Goal: Communication & Community: Answer question/provide support

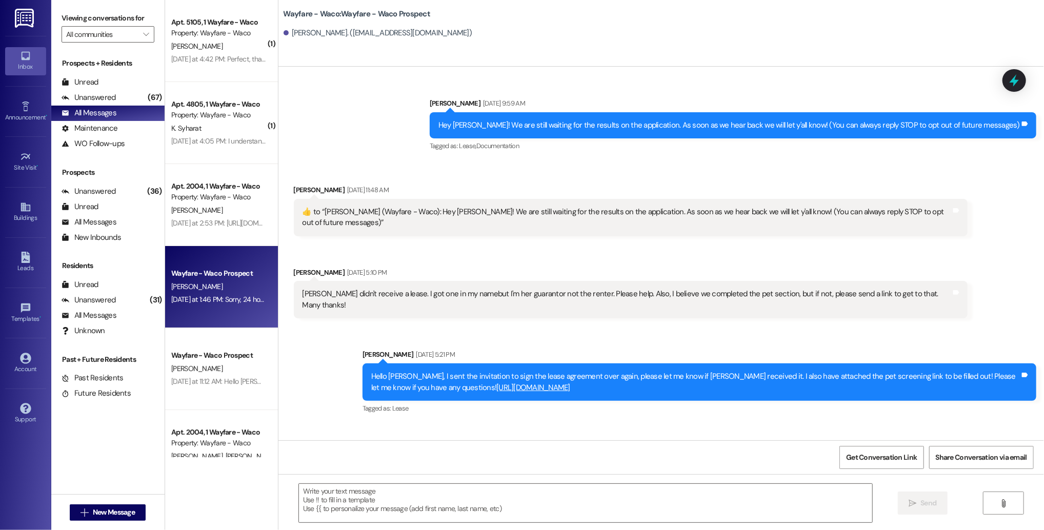
scroll to position [539, 0]
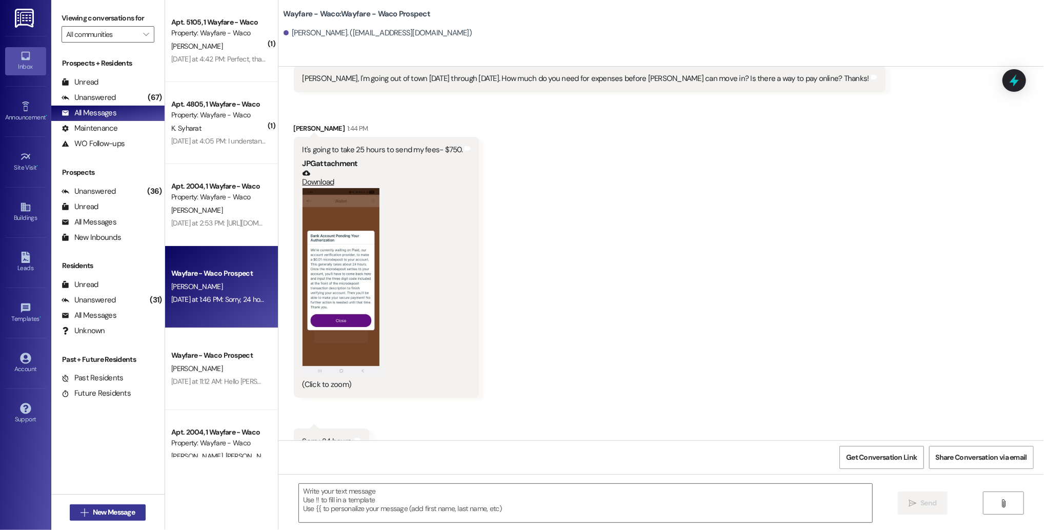
click at [117, 511] on span "New Message" at bounding box center [114, 512] width 42 height 11
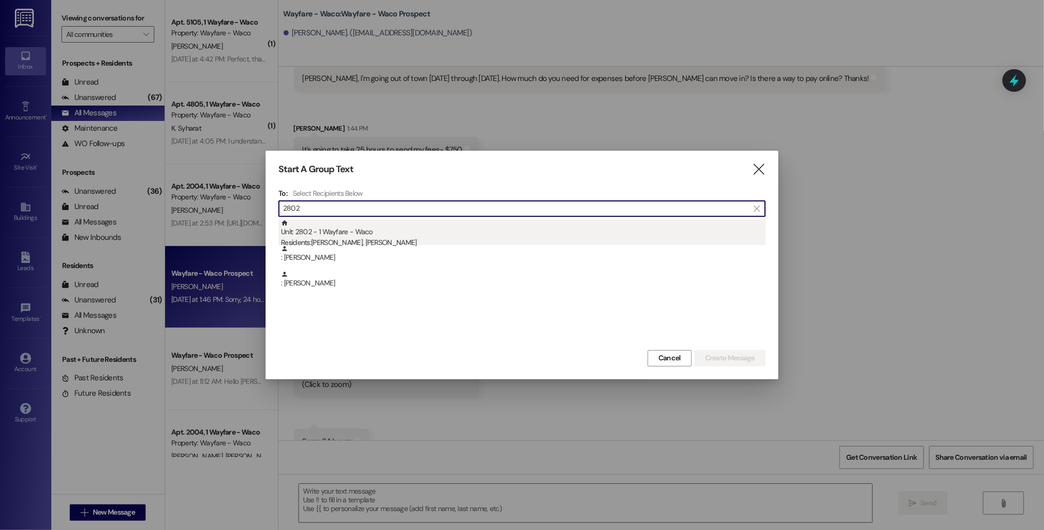
type input "2802"
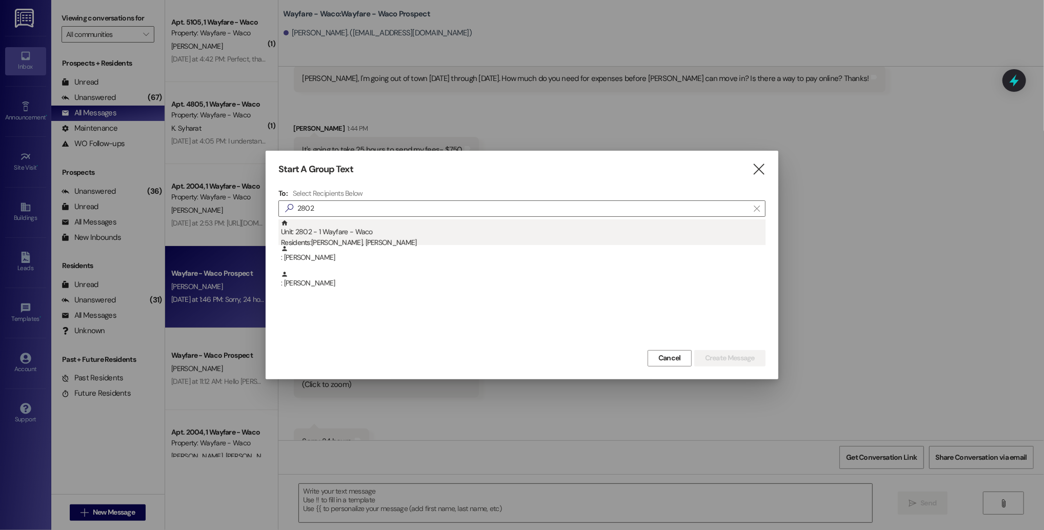
click at [455, 235] on div "Unit: 2802 - 1 Wayfare - Waco Residents: [PERSON_NAME], [PERSON_NAME]" at bounding box center [523, 234] width 485 height 29
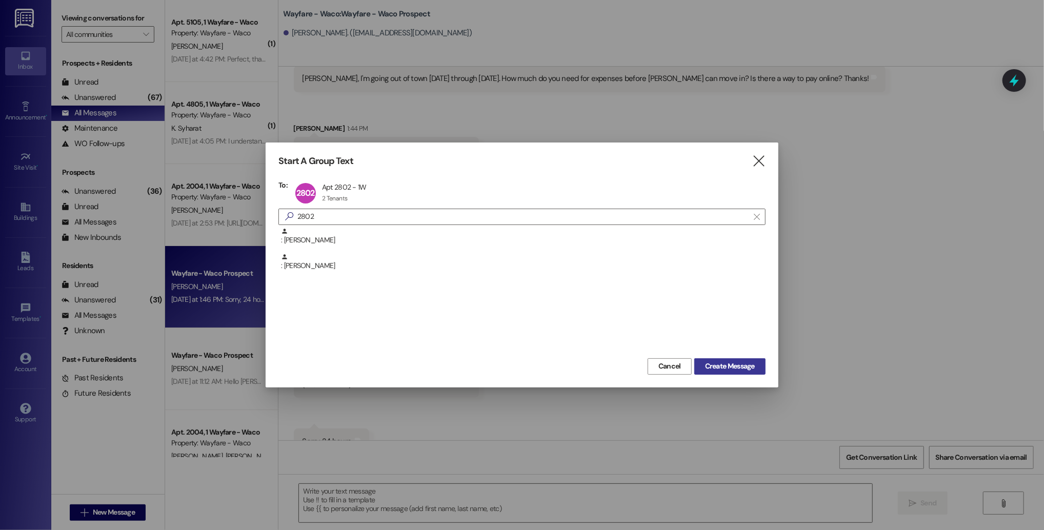
click at [717, 364] on span "Create Message" at bounding box center [730, 366] width 50 height 11
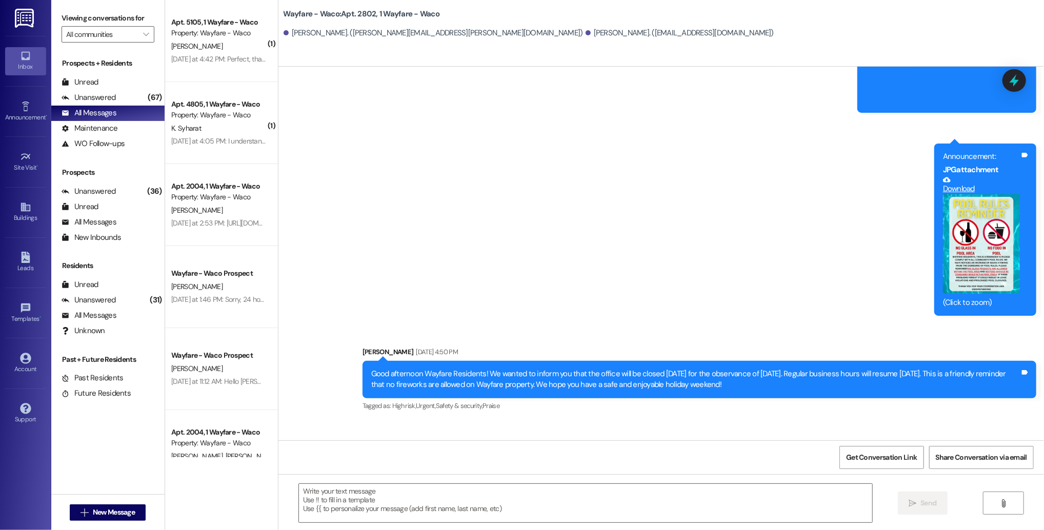
scroll to position [1972, 0]
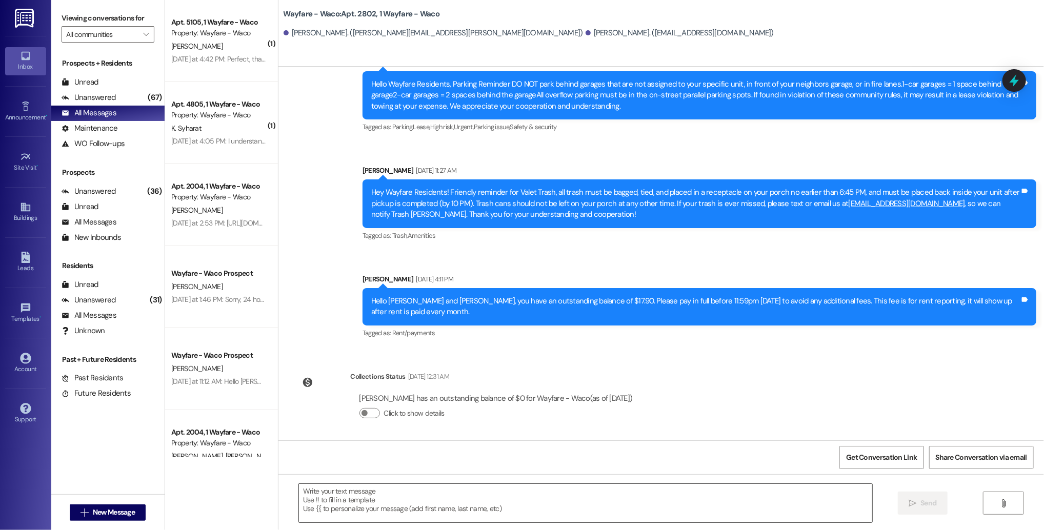
click at [413, 500] on textarea at bounding box center [585, 503] width 573 height 38
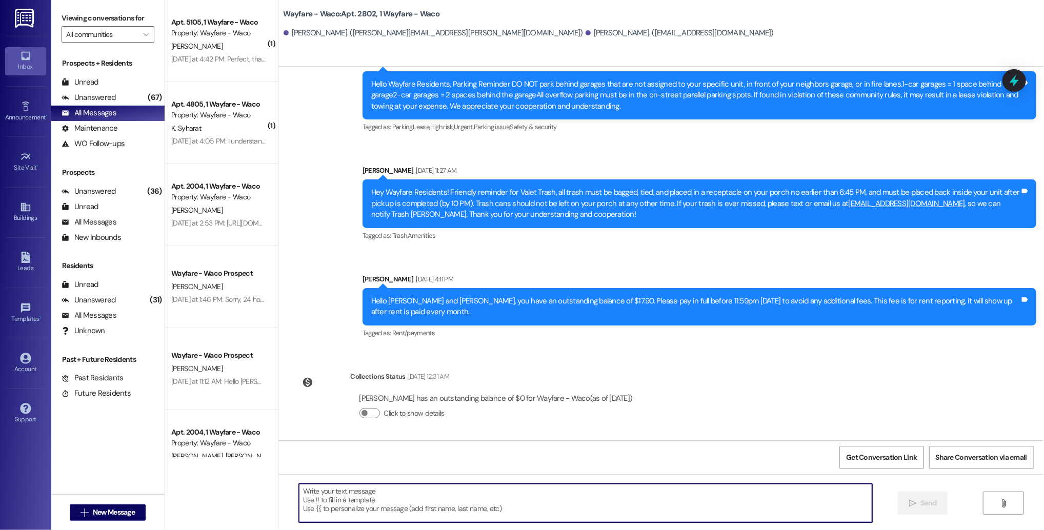
click at [448, 492] on textarea at bounding box center [585, 503] width 573 height 38
paste textarea "[URL][DOMAIN_NAME]"
type textarea "[URL][DOMAIN_NAME]"
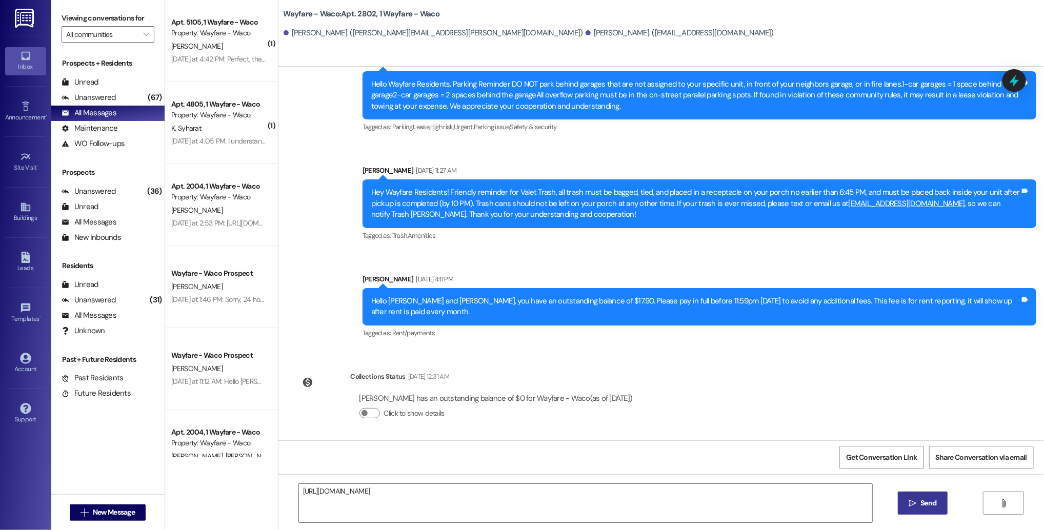
click at [927, 507] on span "Send" at bounding box center [929, 503] width 16 height 11
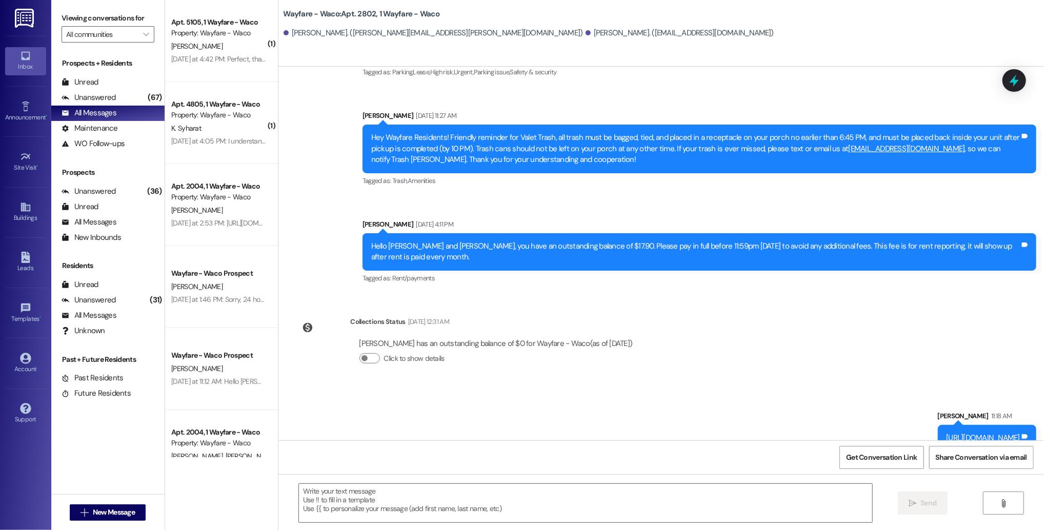
scroll to position [2044, 0]
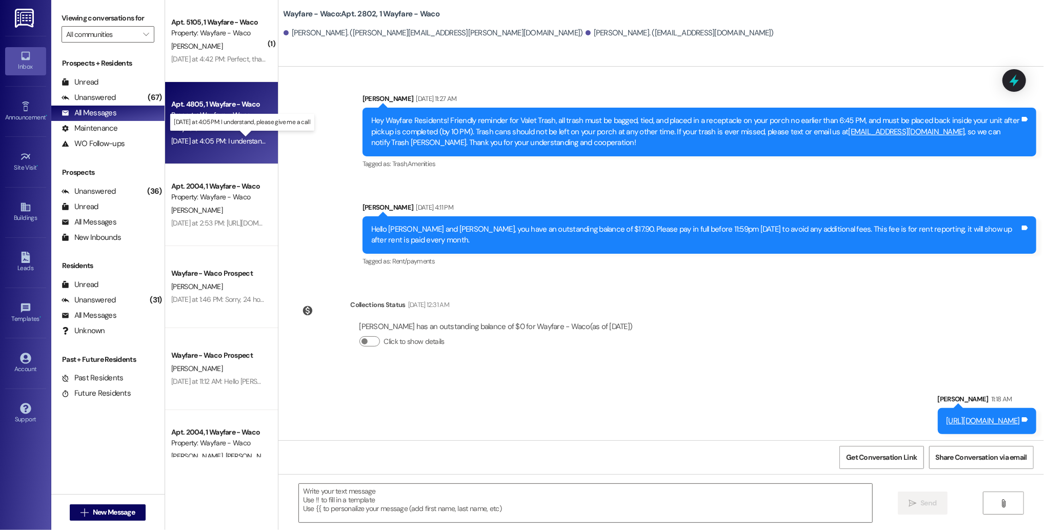
click at [234, 144] on div "[DATE] at 4:05 PM: I understand, please give me a call [DATE] at 4:05 PM: I und…" at bounding box center [250, 140] width 159 height 9
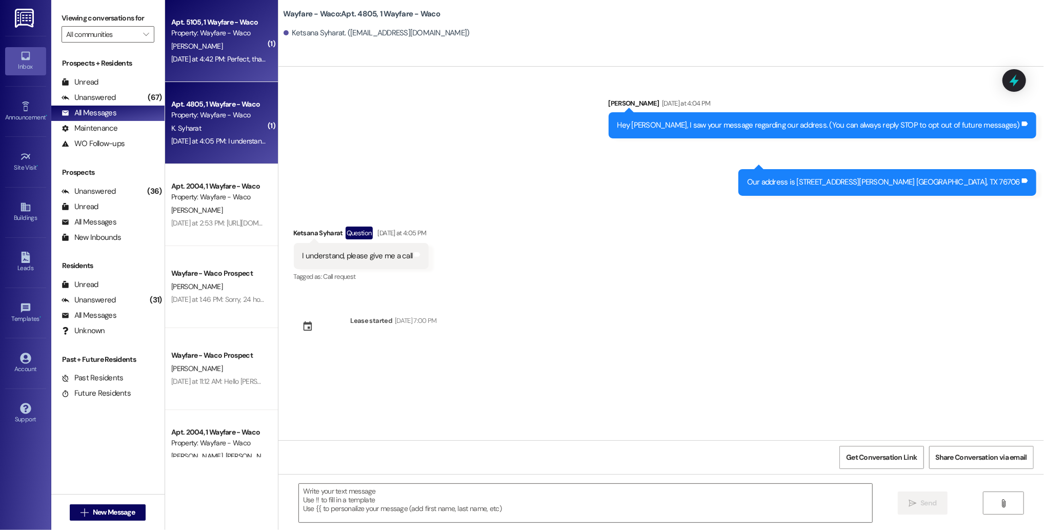
click at [242, 58] on div "[DATE] at 4:42 PM: Perfect, thank you so much [DATE] at 4:42 PM: Perfect, thank…" at bounding box center [239, 58] width 137 height 9
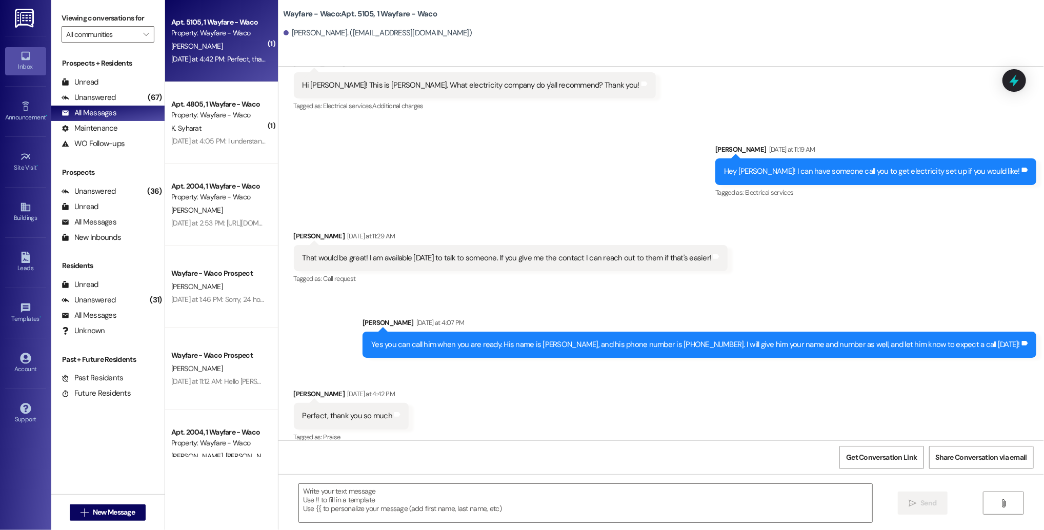
scroll to position [620, 0]
